Goal: Find specific page/section: Find specific page/section

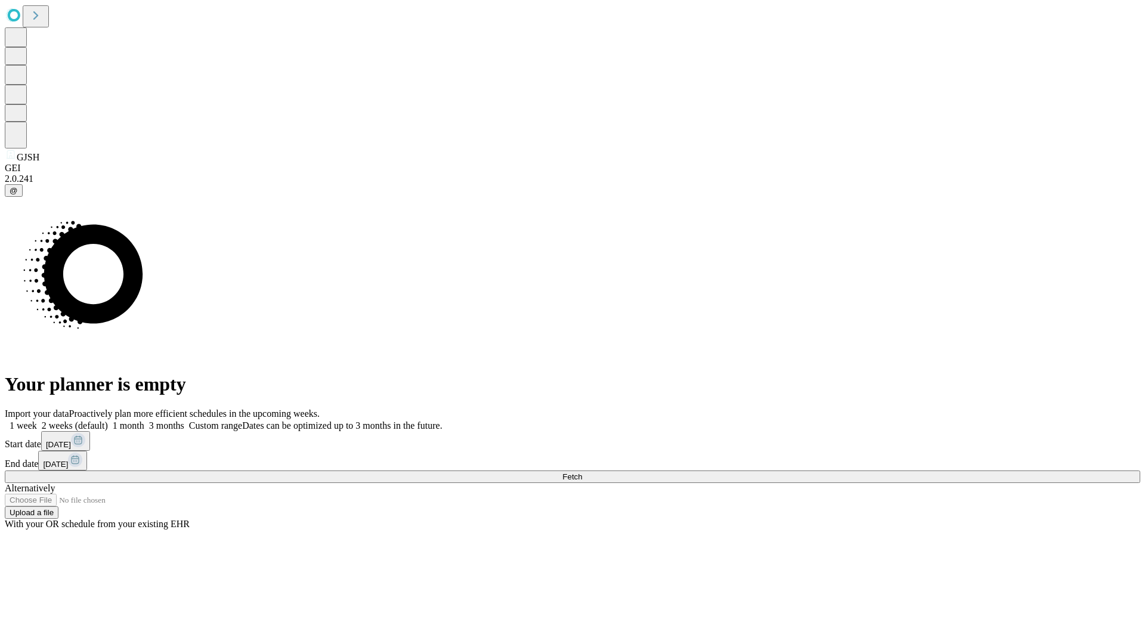
click at [582, 472] on span "Fetch" at bounding box center [572, 476] width 20 height 9
